Goal: Navigation & Orientation: Understand site structure

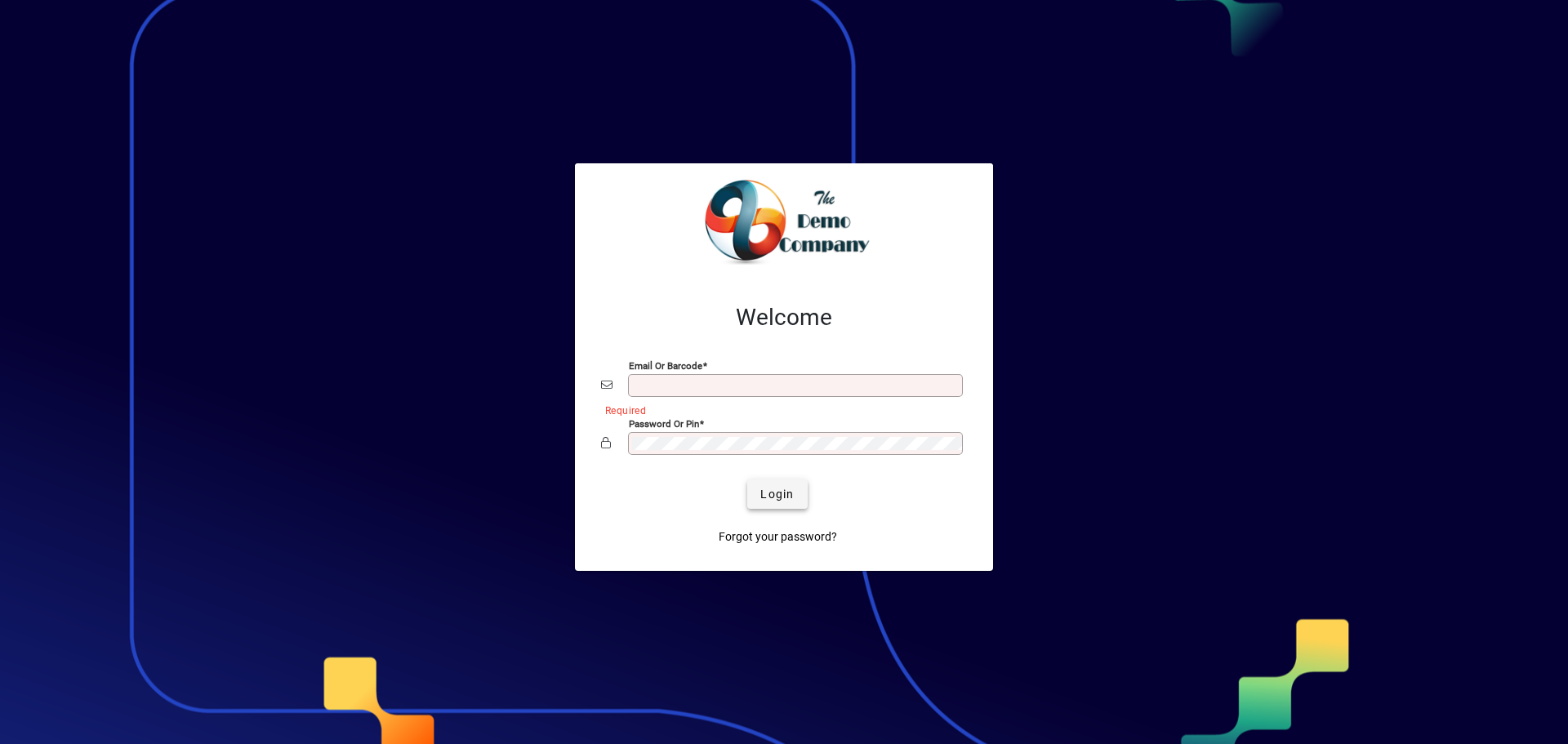
type input "**********"
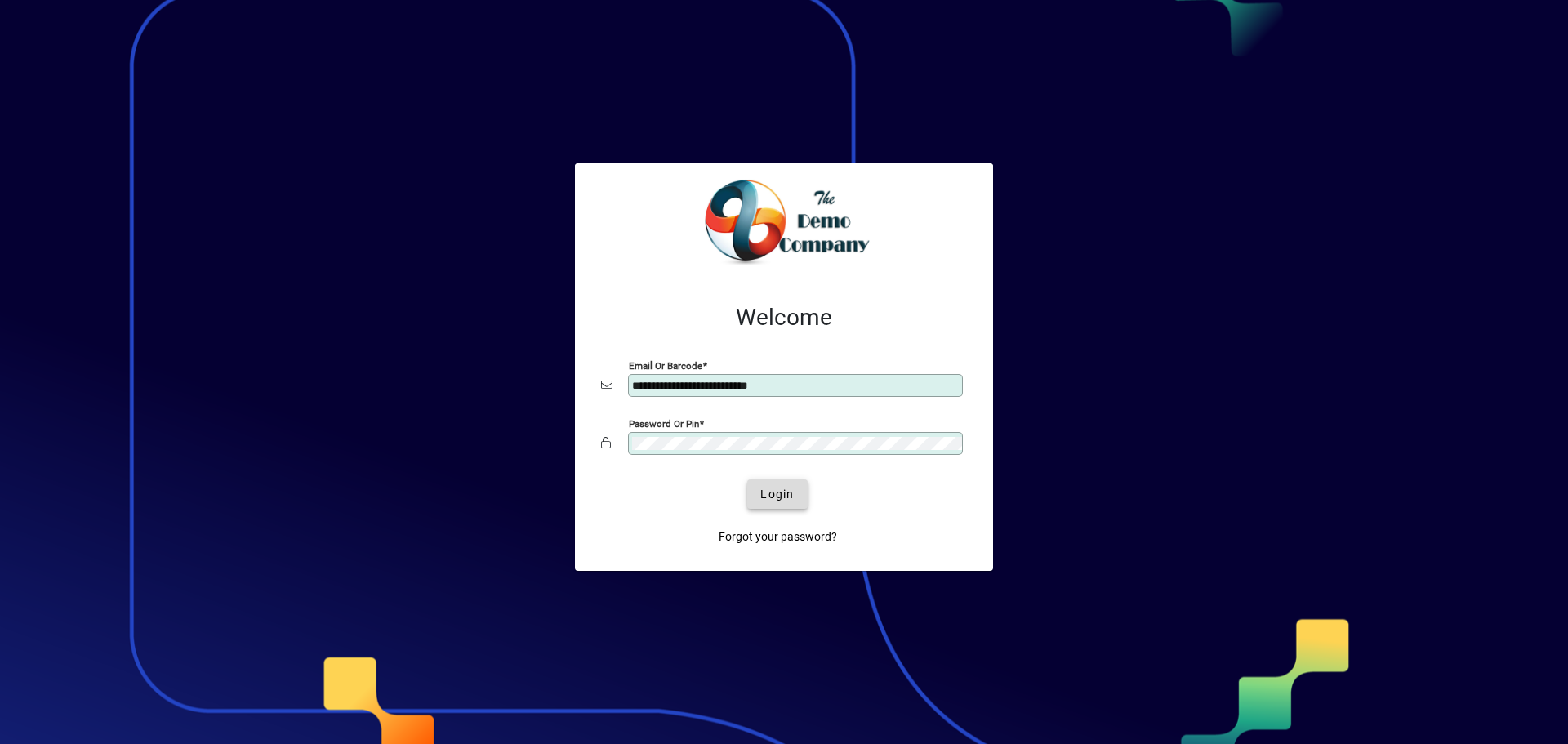
click at [788, 492] on span "Login" at bounding box center [777, 494] width 34 height 17
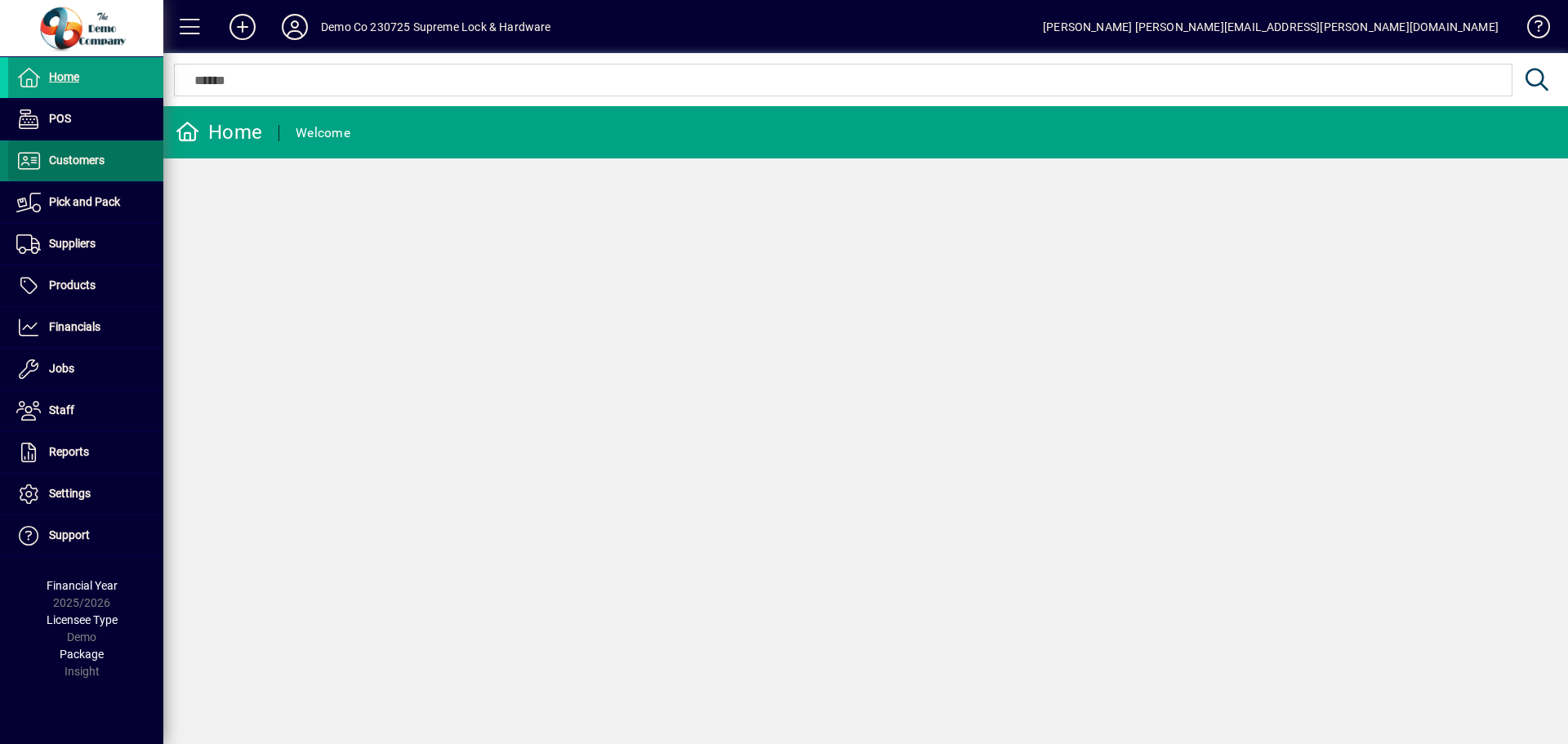
click at [63, 173] on span at bounding box center [85, 160] width 155 height 39
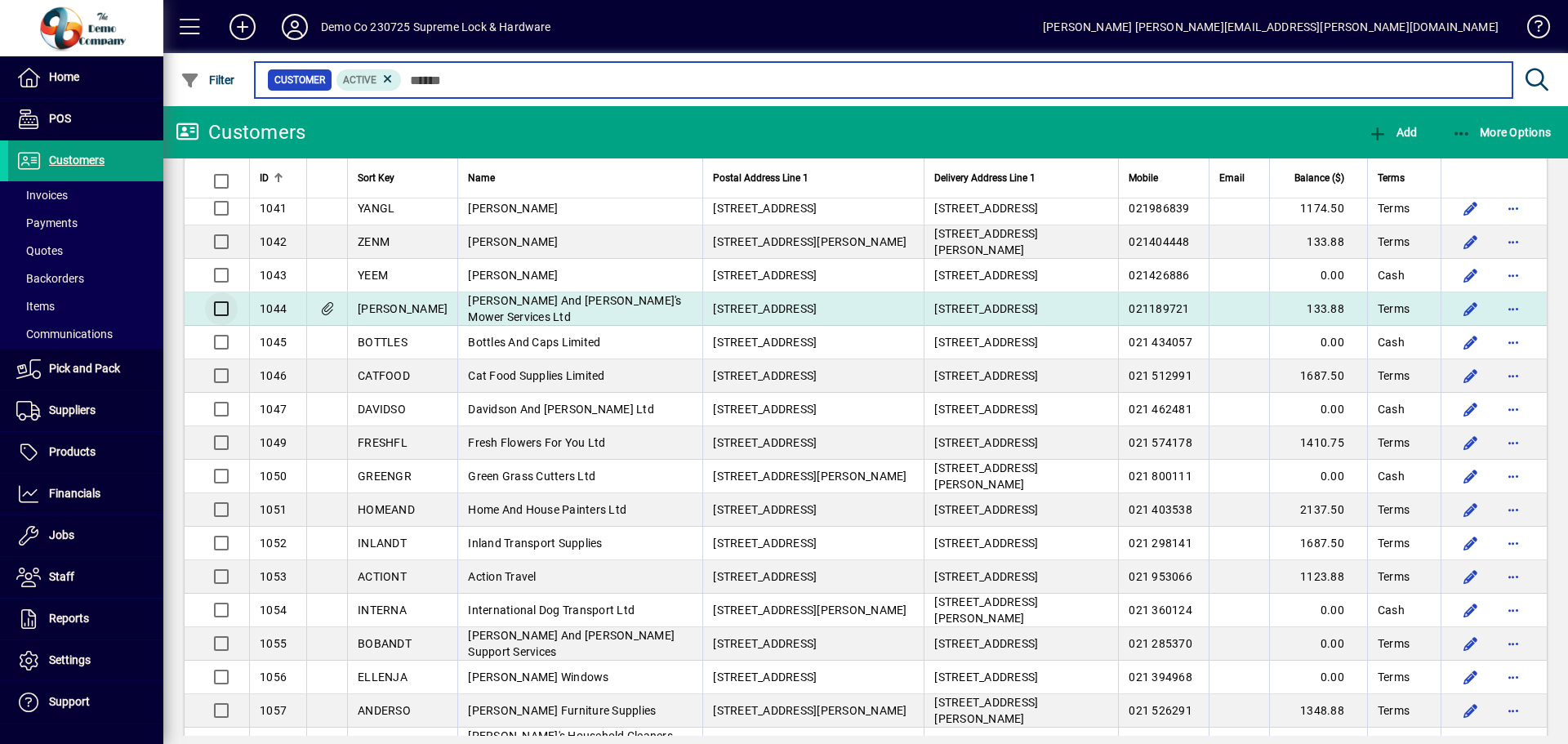
scroll to position [1388, 0]
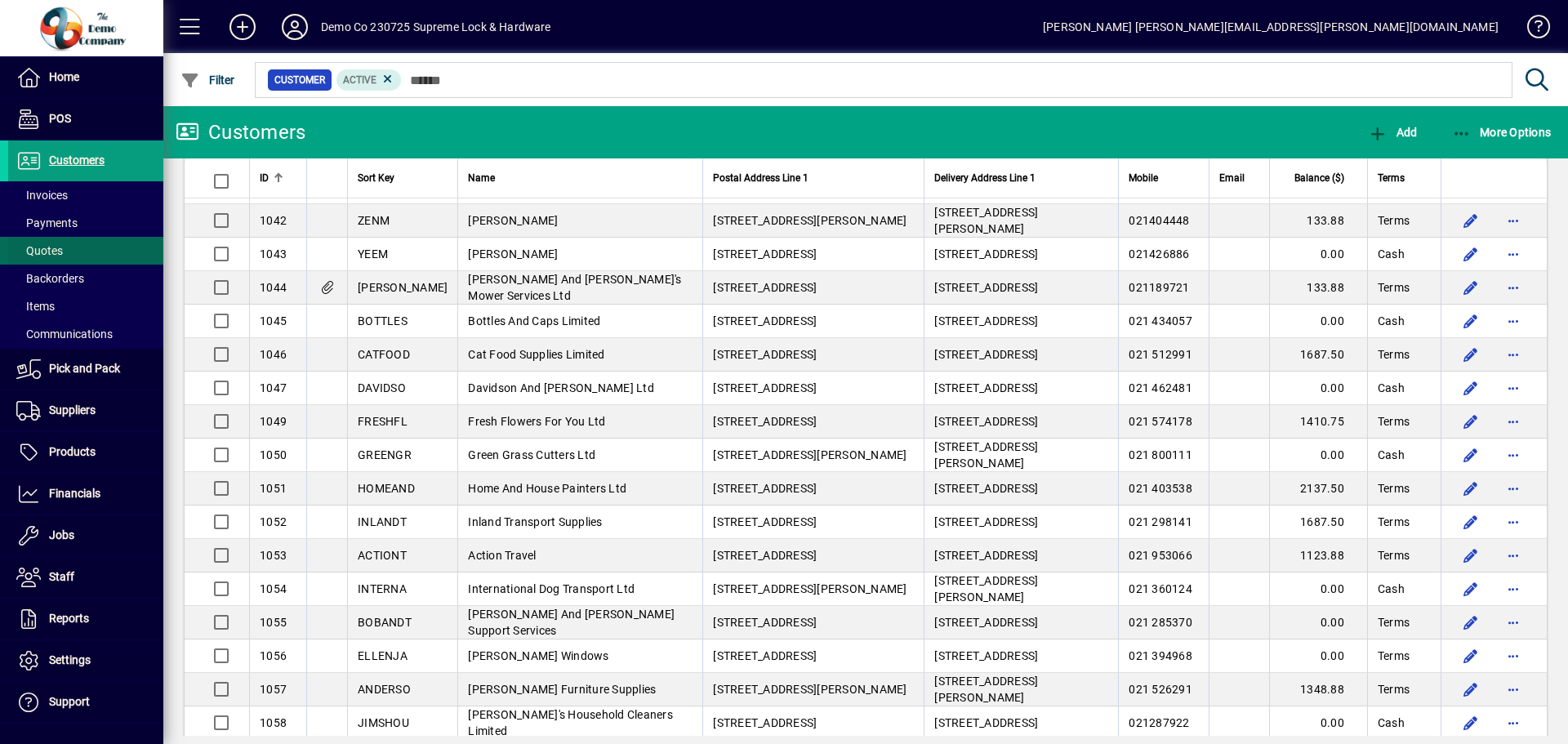
click at [44, 250] on span "Quotes" at bounding box center [40, 251] width 47 height 13
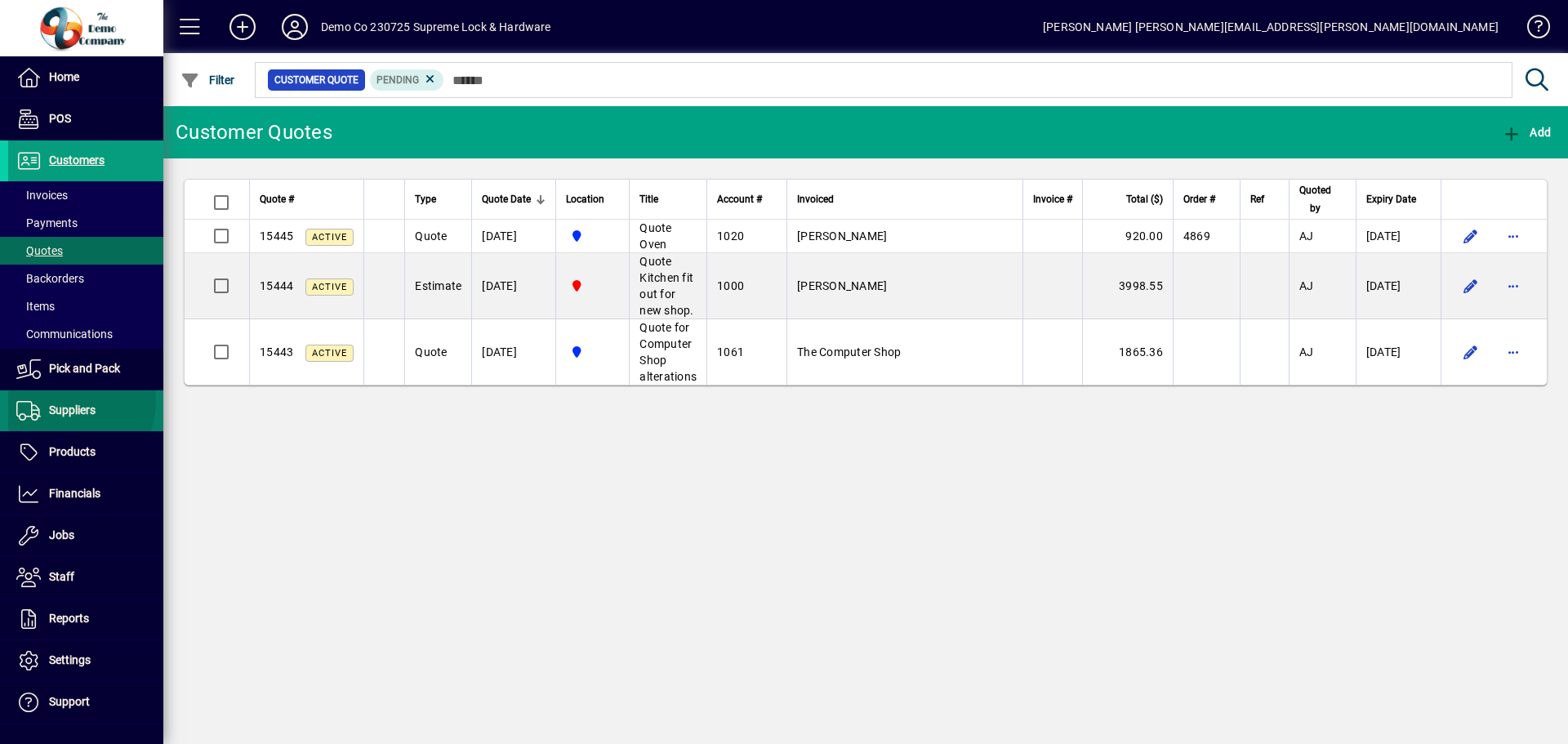
click at [55, 399] on span at bounding box center [85, 410] width 155 height 39
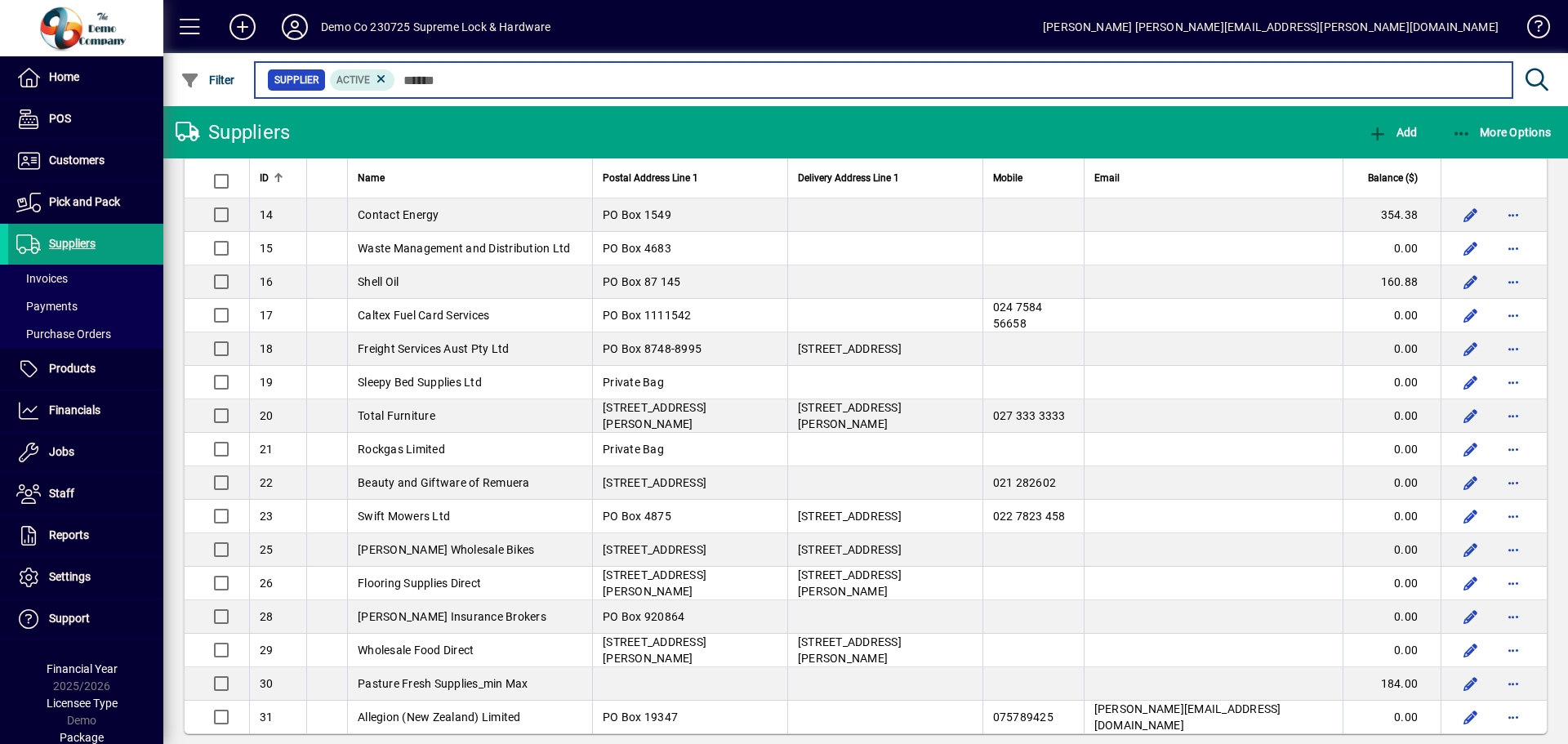
scroll to position [408, 0]
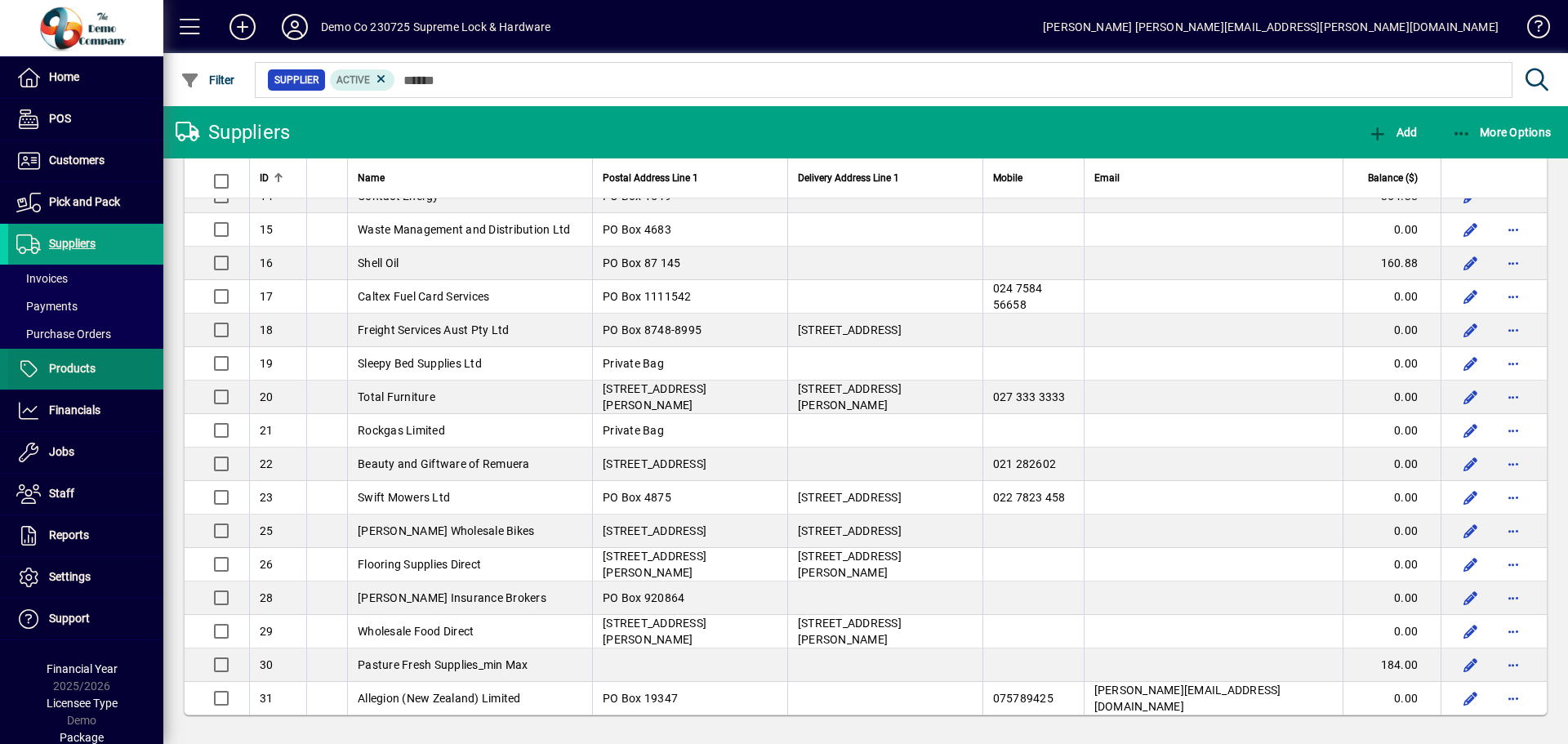
click at [69, 369] on span "Products" at bounding box center [72, 368] width 47 height 13
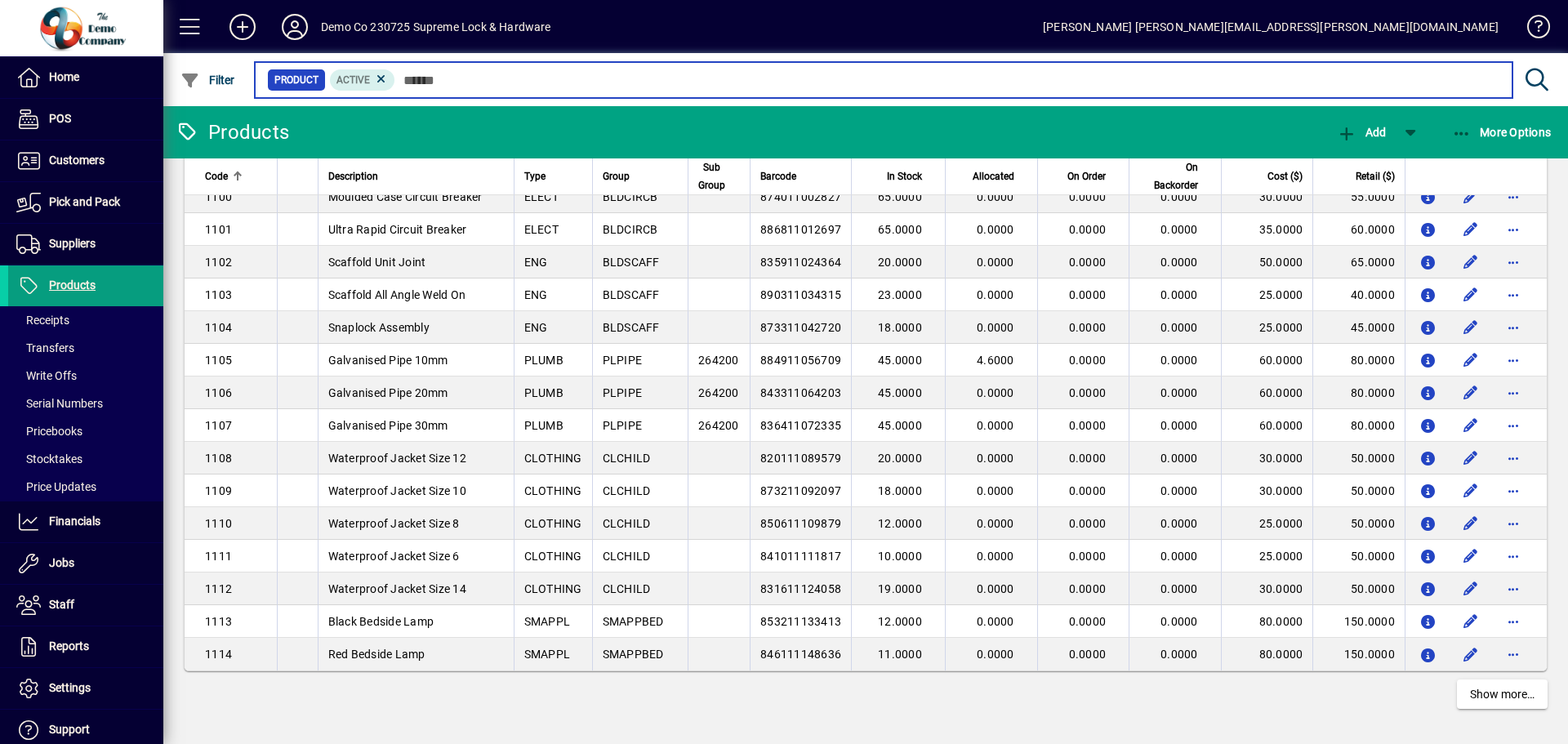
scroll to position [2813, 0]
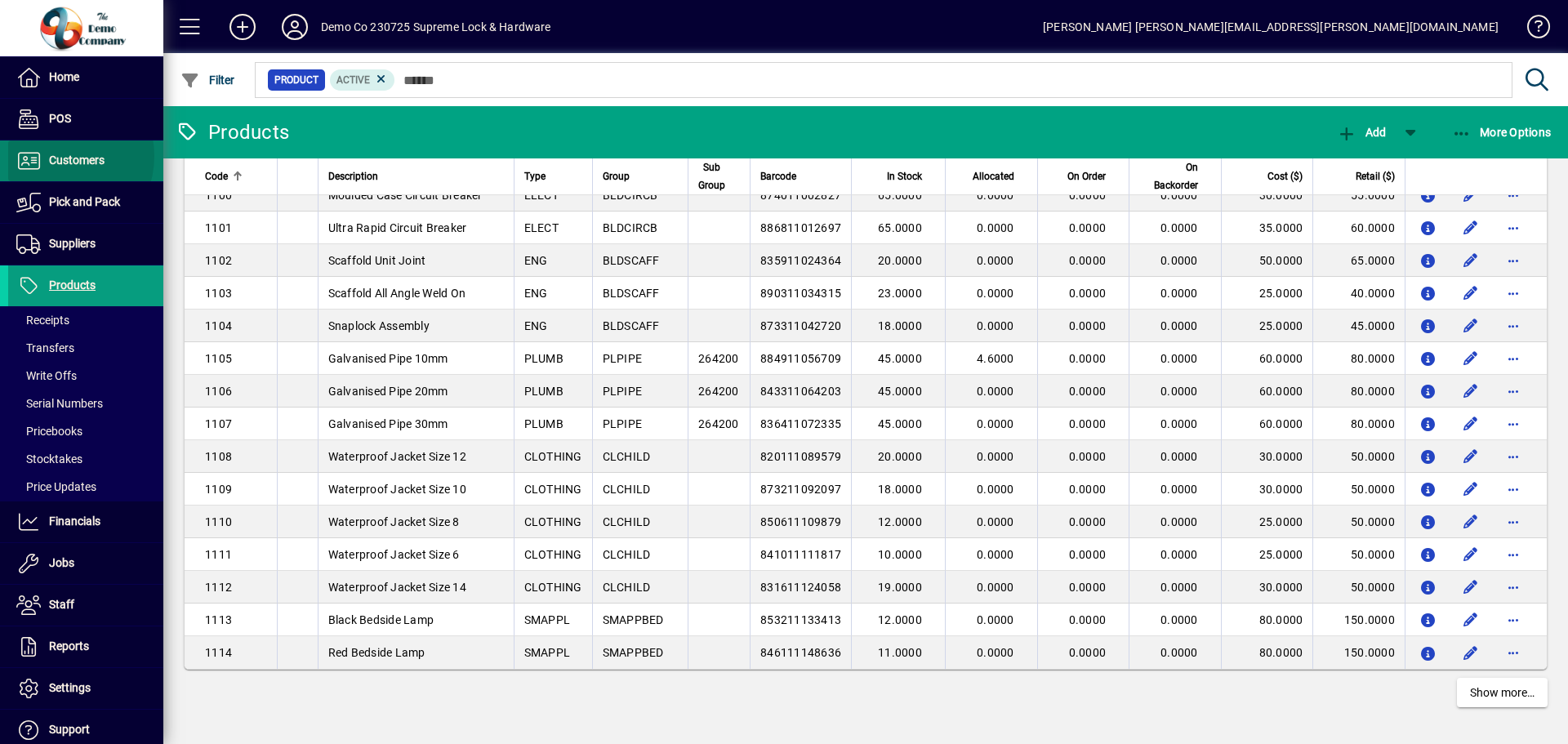
click at [54, 156] on span "Customers" at bounding box center [76, 160] width 56 height 13
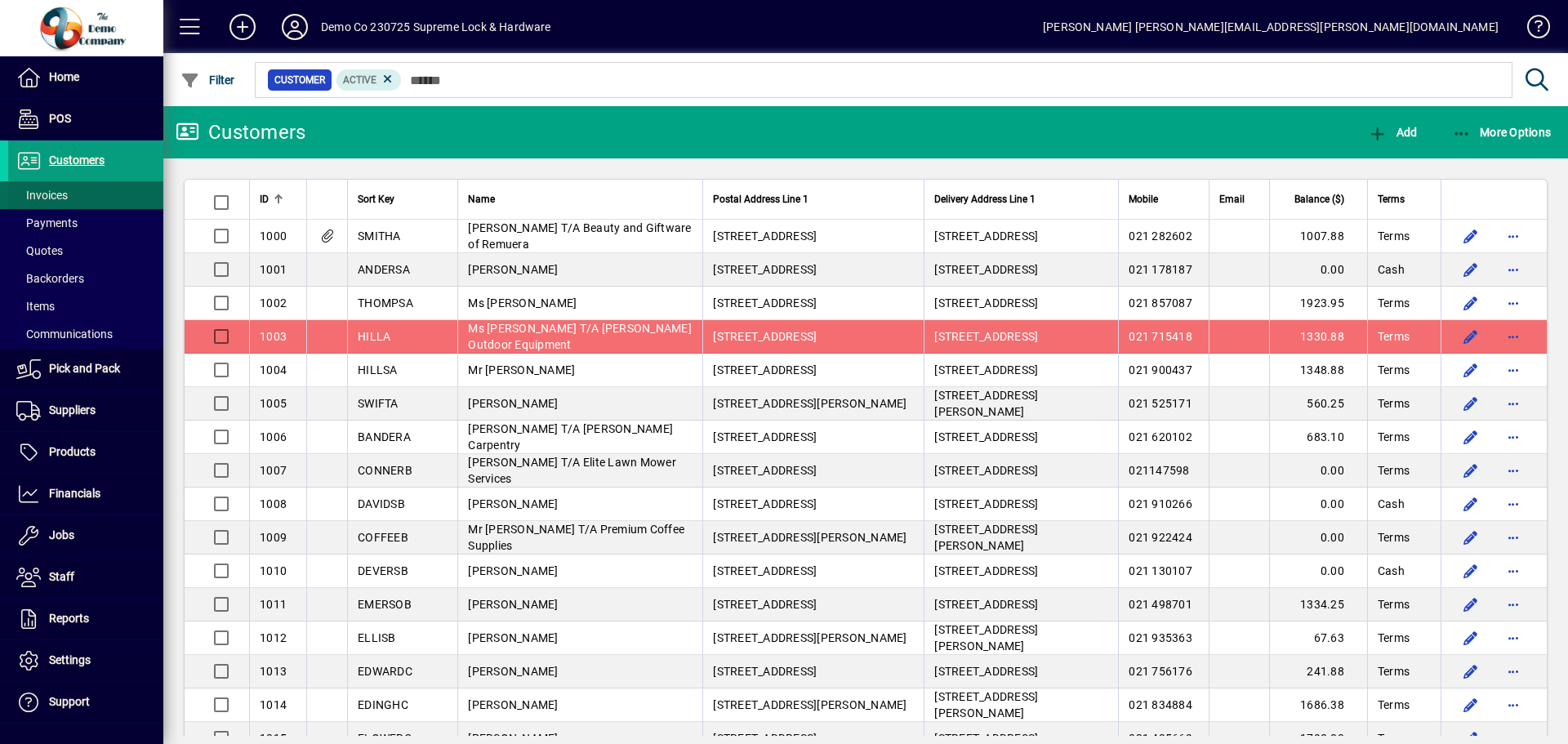
click at [38, 192] on span "Invoices" at bounding box center [42, 194] width 51 height 13
